Goal: Task Accomplishment & Management: Manage account settings

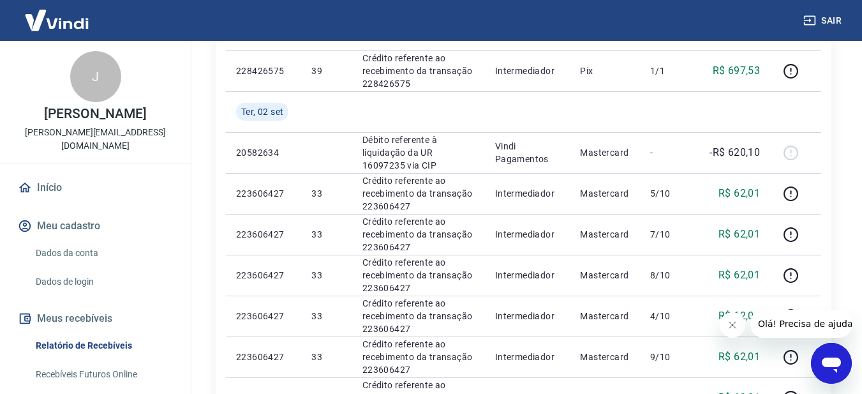
scroll to position [251, 0]
click at [68, 28] on img at bounding box center [56, 20] width 83 height 39
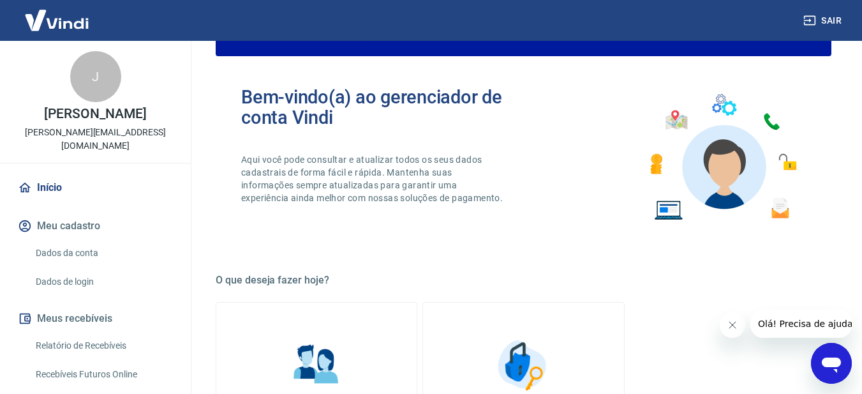
scroll to position [123, 0]
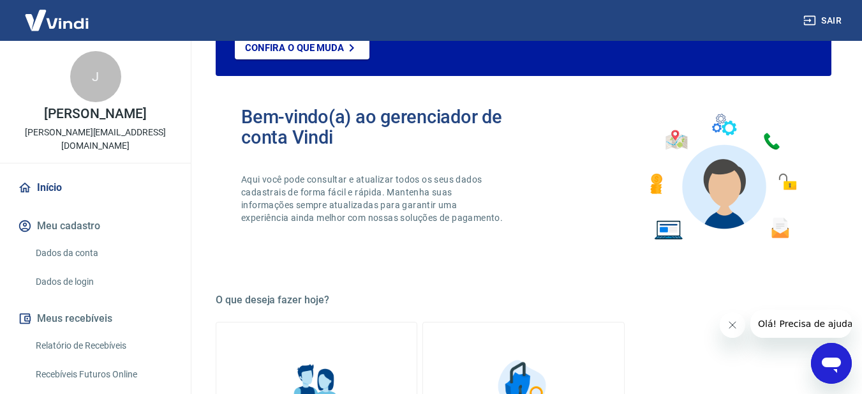
click at [45, 173] on link "Início" at bounding box center [95, 187] width 160 height 28
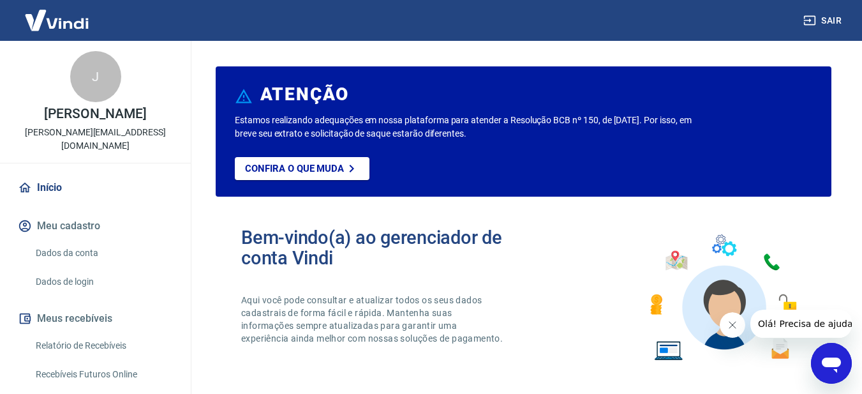
scroll to position [0, 0]
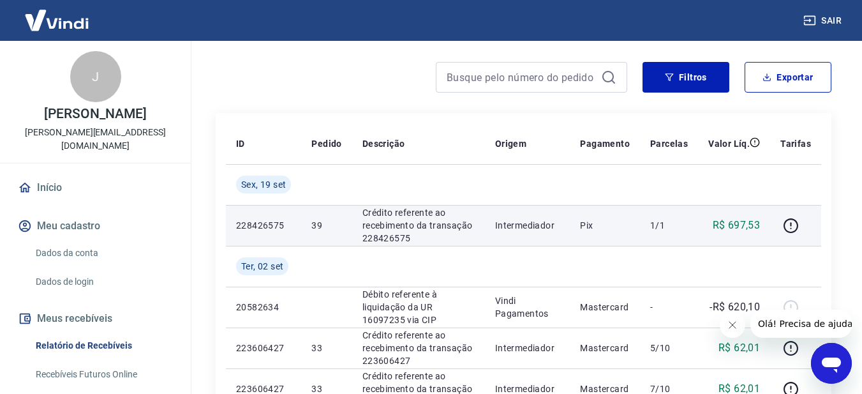
scroll to position [128, 0]
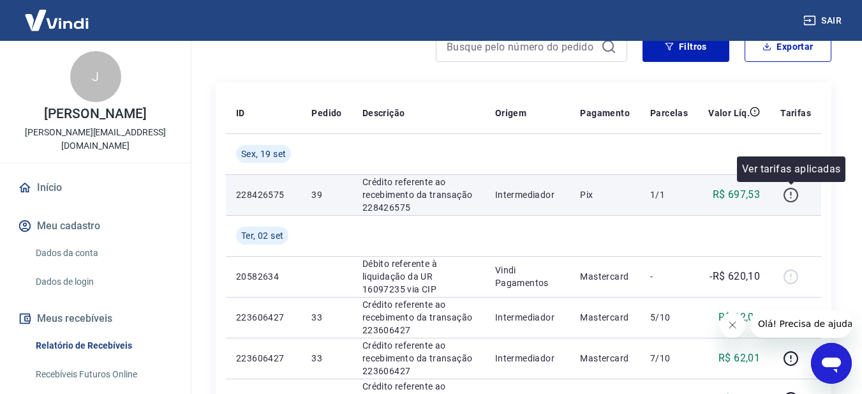
click at [793, 195] on icon "button" at bounding box center [791, 195] width 16 height 16
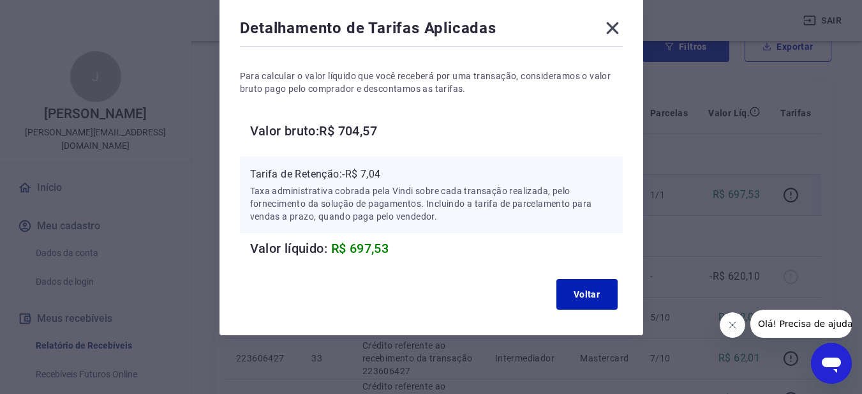
scroll to position [0, 0]
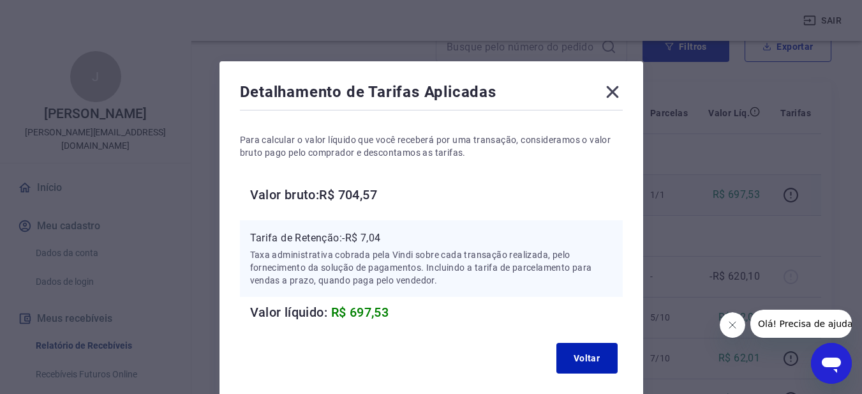
click at [614, 90] on icon at bounding box center [612, 92] width 12 height 12
